Goal: Task Accomplishment & Management: Use online tool/utility

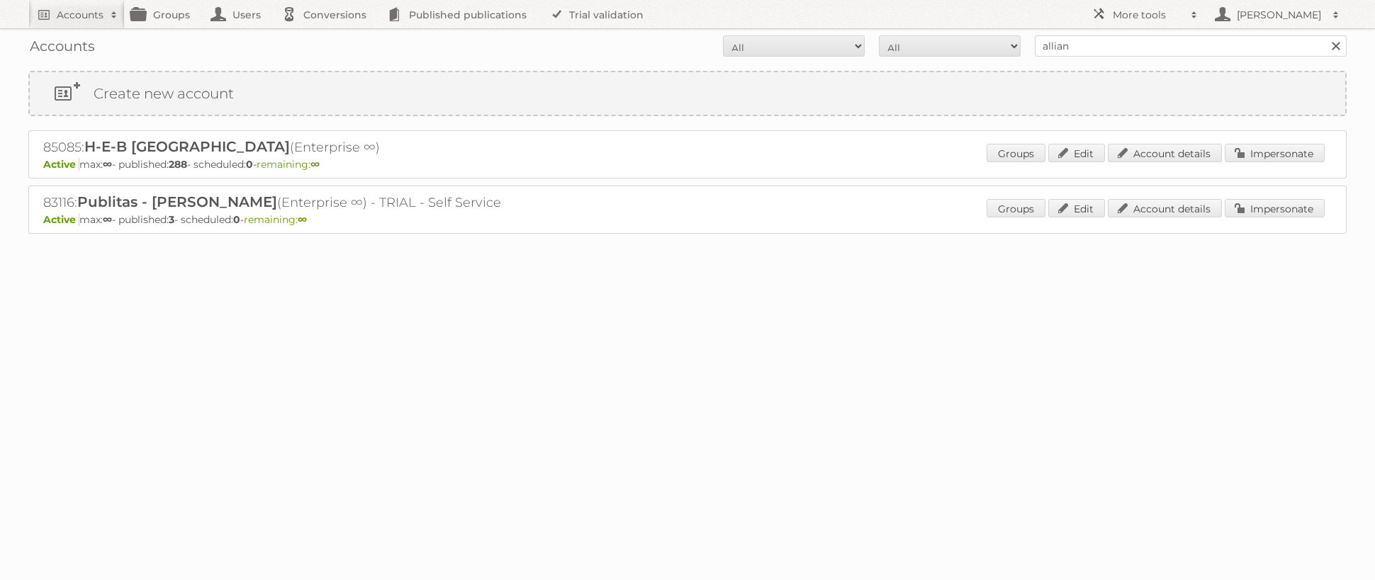
type input "alliance automotive"
click at [1324, 35] on input "Search" at bounding box center [1334, 45] width 21 height 21
click at [1270, 161] on link "Impersonate" at bounding box center [1274, 153] width 100 height 18
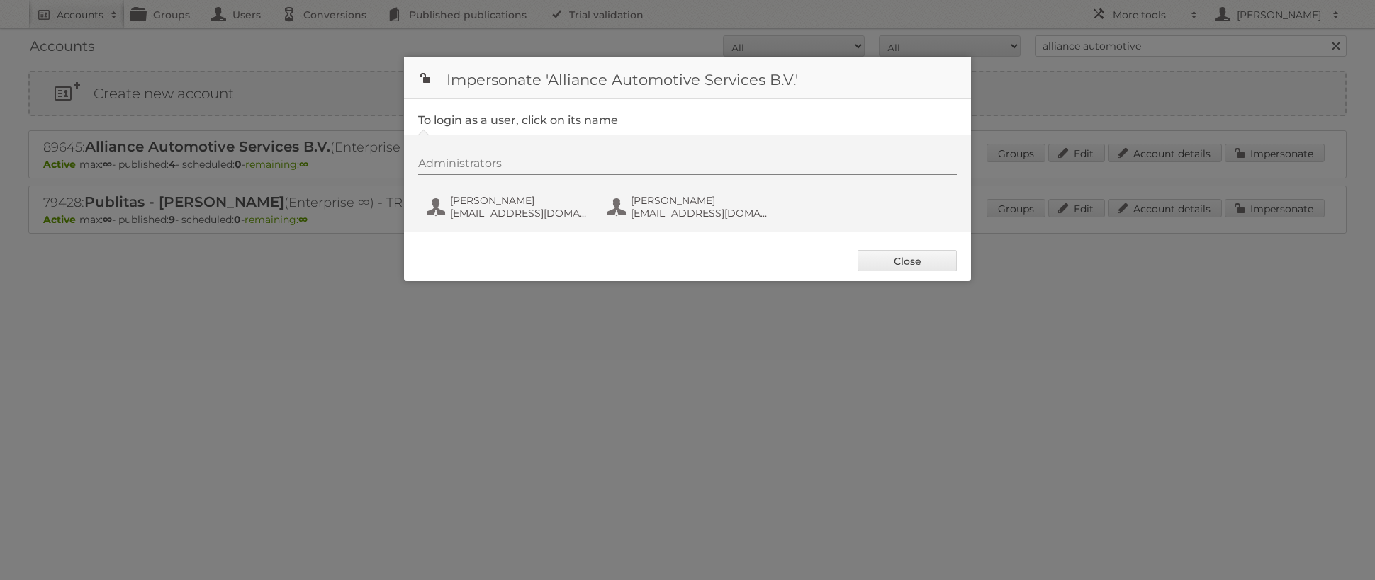
click at [526, 222] on div "Administrators [PERSON_NAME] [EMAIL_ADDRESS][DOMAIN_NAME] [PERSON_NAME] [EMAIL_…" at bounding box center [694, 191] width 553 height 68
click at [527, 217] on span "[EMAIL_ADDRESS][DOMAIN_NAME]" at bounding box center [518, 213] width 137 height 13
